Goal: Information Seeking & Learning: Learn about a topic

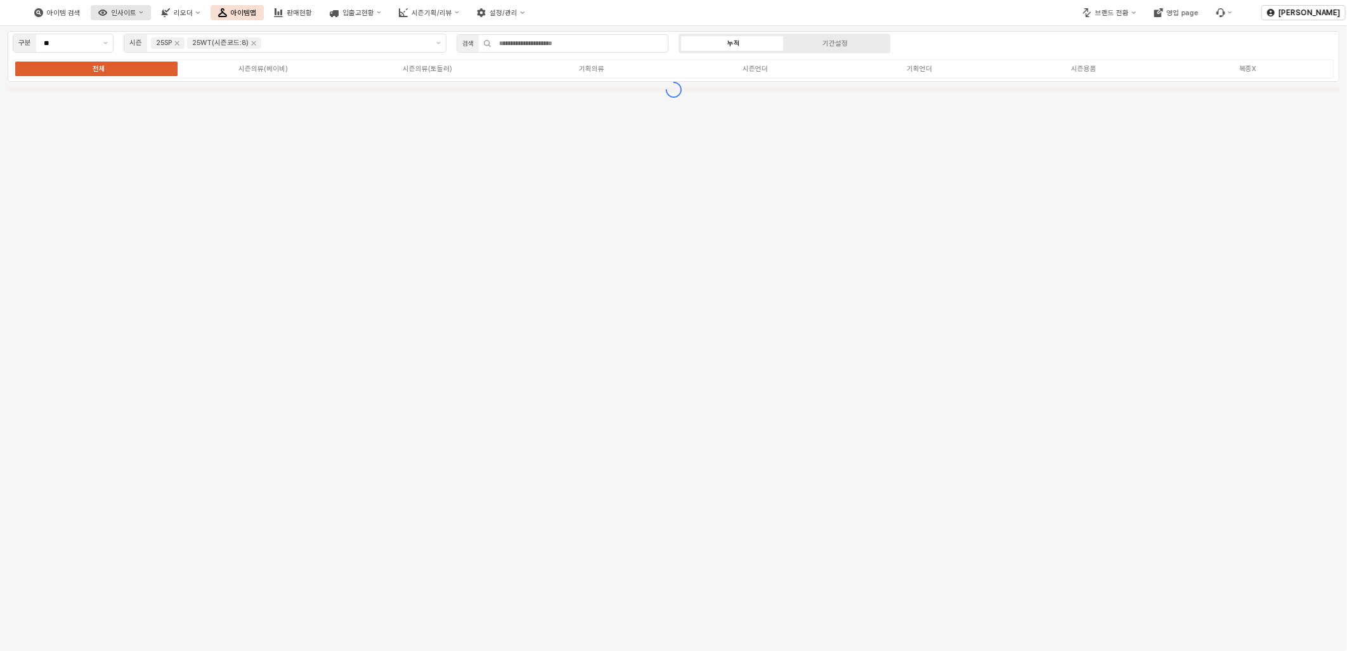
click at [136, 13] on div "인사이트" at bounding box center [123, 13] width 25 height 8
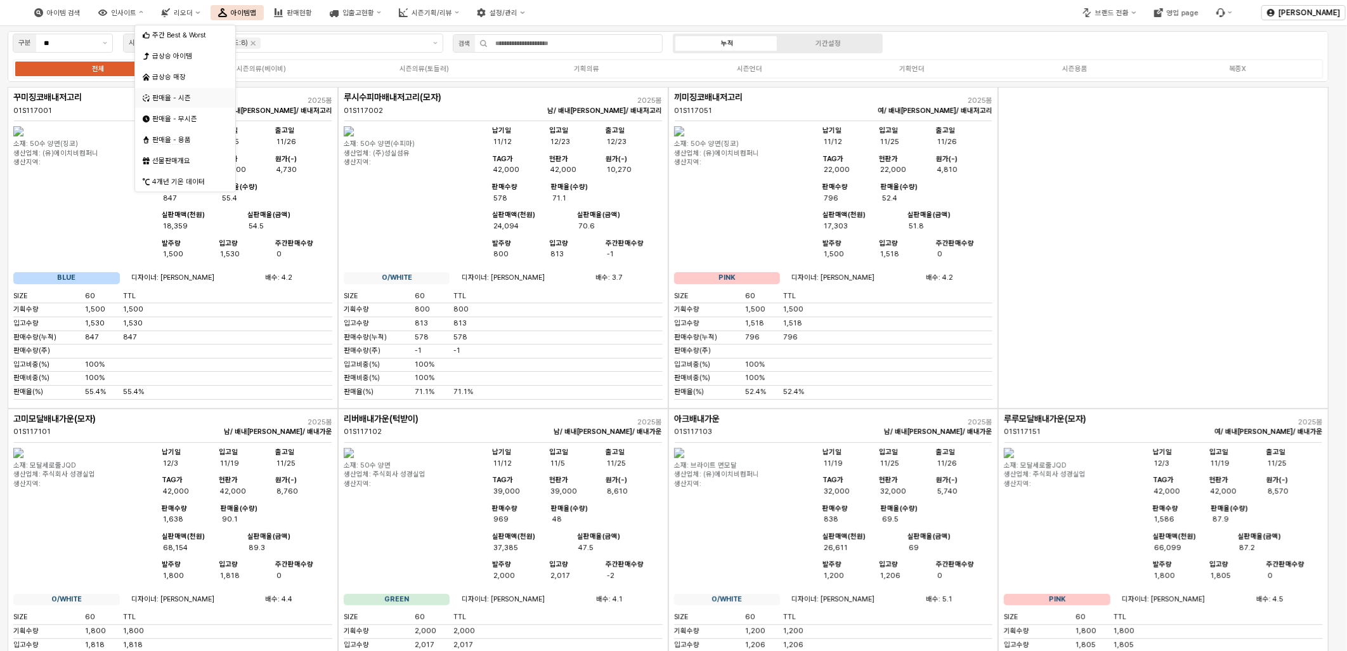
click at [190, 96] on div "판매율 - 시즌" at bounding box center [186, 98] width 69 height 10
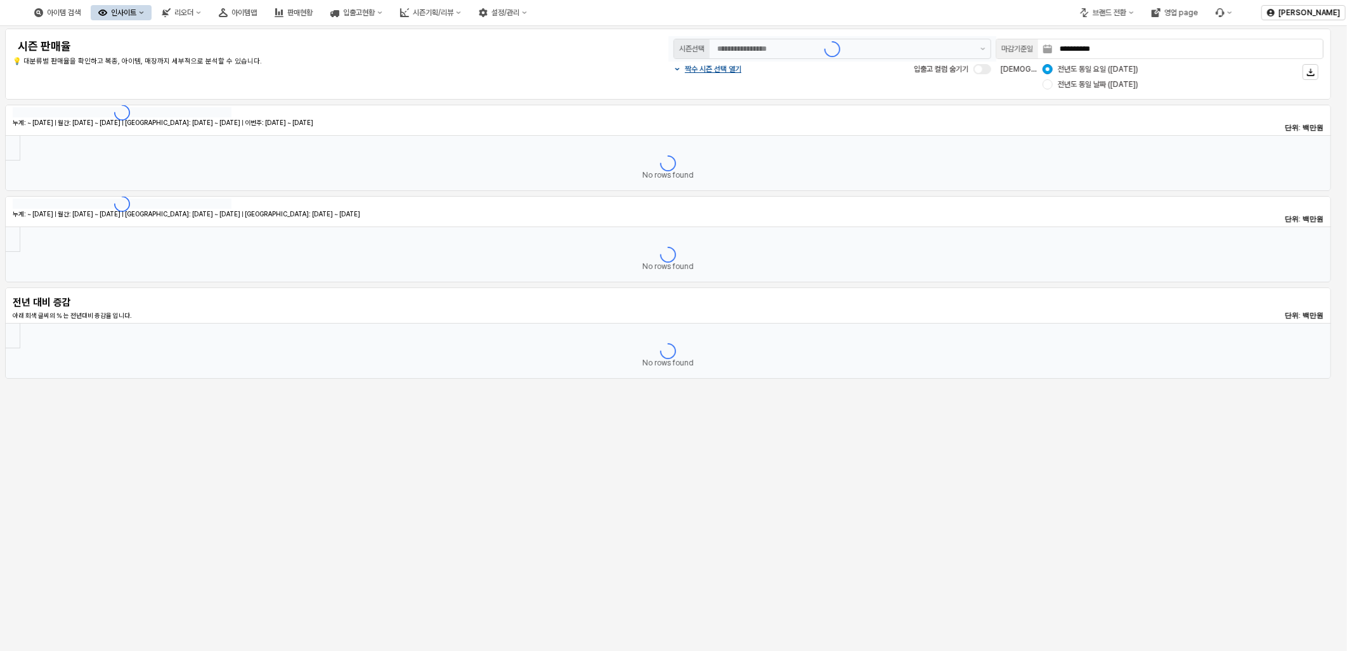
type input "*******"
